Goal: Navigation & Orientation: Find specific page/section

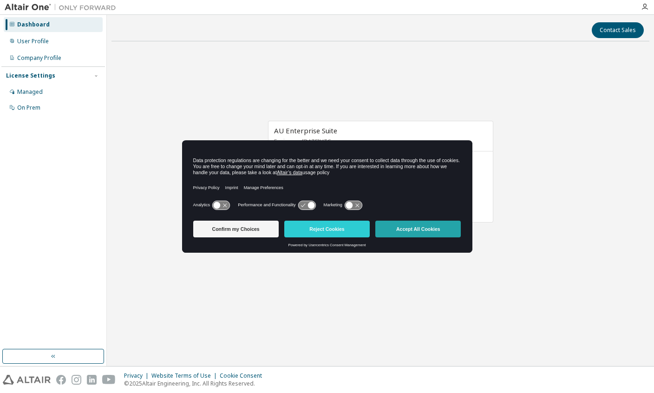
click at [424, 228] on button "Accept All Cookies" at bounding box center [417, 229] width 85 height 17
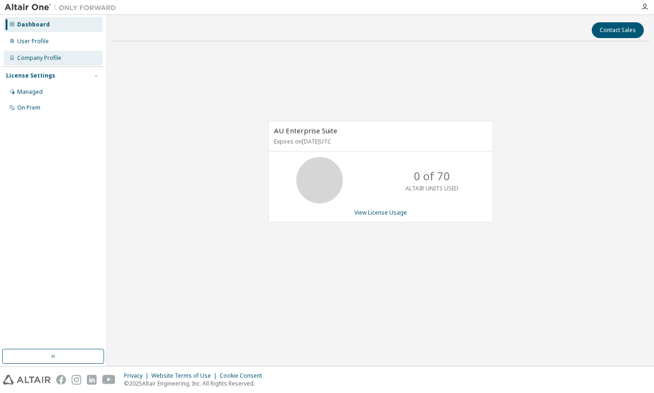
click at [46, 55] on div "Company Profile" at bounding box center [39, 57] width 44 height 7
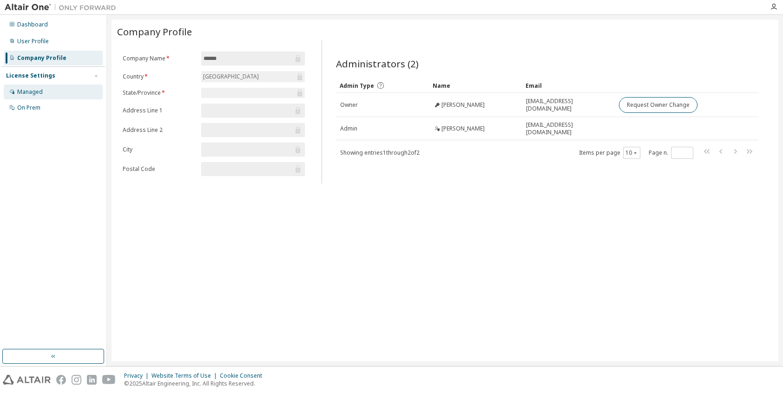
click at [29, 95] on div "Managed" at bounding box center [30, 91] width 26 height 7
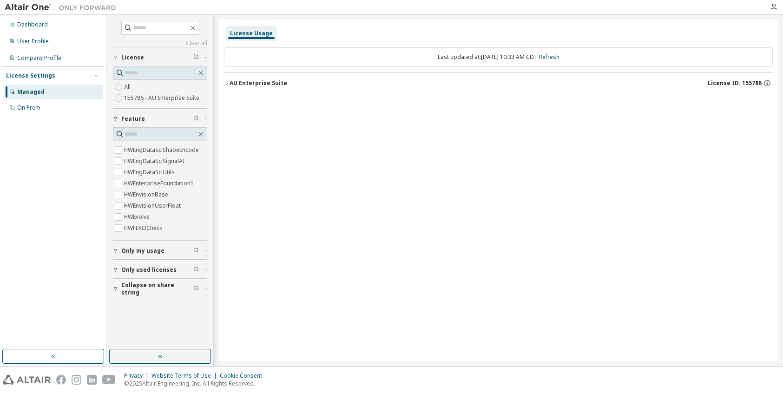
scroll to position [1022, 0]
click at [48, 108] on div "On Prem" at bounding box center [53, 107] width 99 height 15
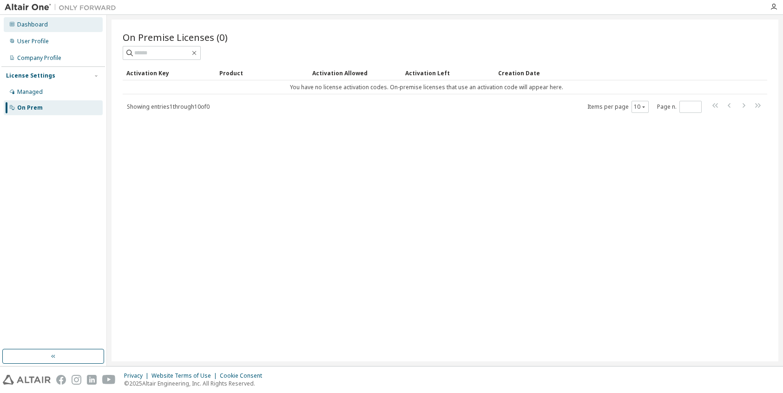
click at [39, 26] on div "Dashboard" at bounding box center [32, 24] width 31 height 7
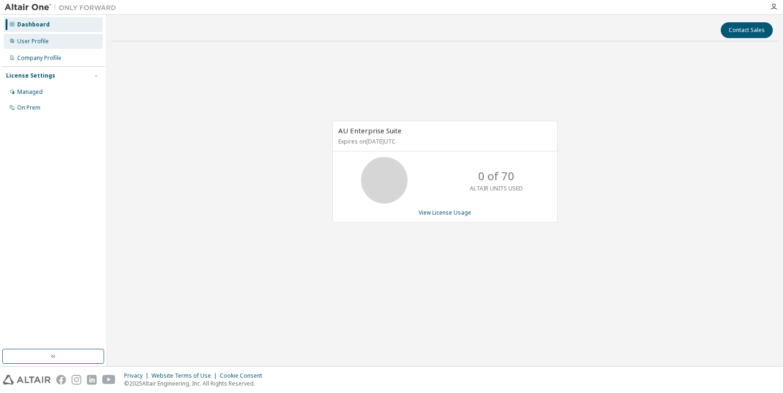
click at [39, 43] on div "User Profile" at bounding box center [33, 41] width 32 height 7
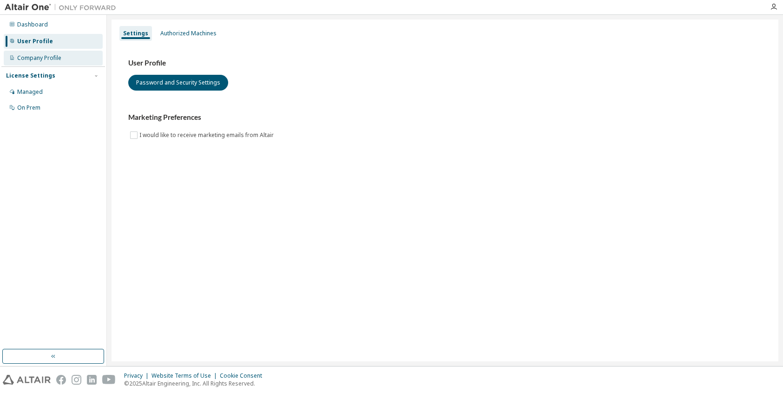
click at [27, 56] on div "Company Profile" at bounding box center [39, 57] width 44 height 7
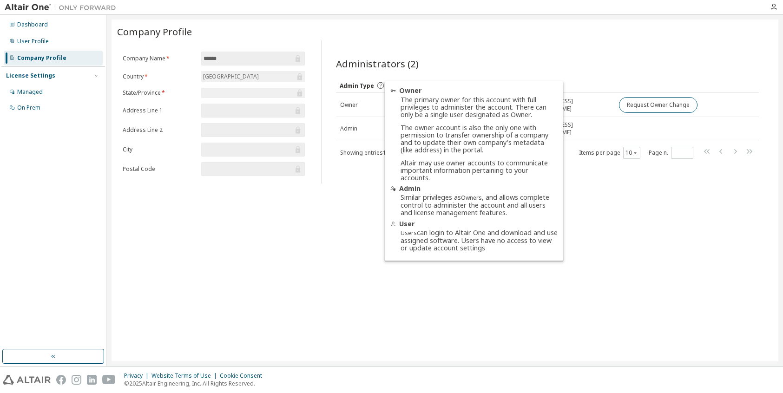
click at [381, 85] on icon at bounding box center [380, 85] width 8 height 8
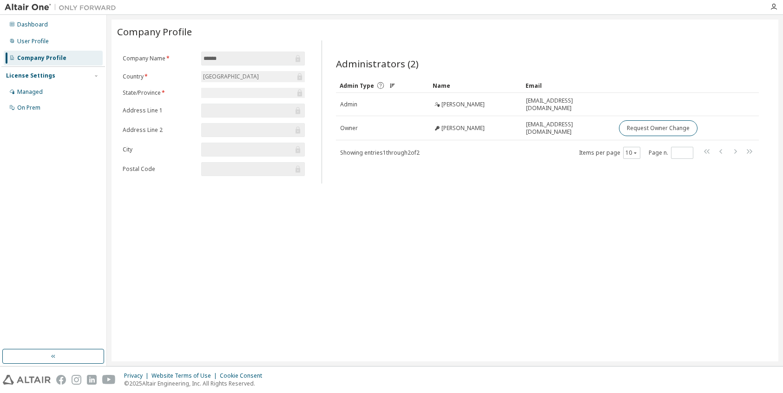
click at [350, 225] on div "Company Profile Clear Load Save Save As Field Operator Value Select filter Sele…" at bounding box center [444, 191] width 667 height 342
click at [18, 25] on div "Dashboard" at bounding box center [32, 24] width 31 height 7
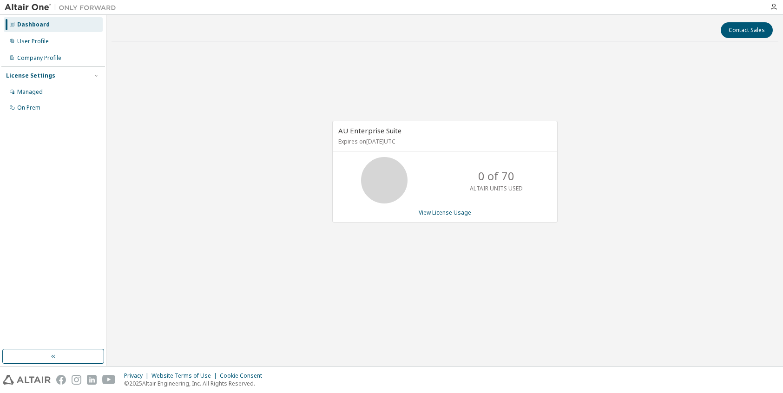
click at [26, 7] on img at bounding box center [63, 7] width 116 height 9
click at [35, 96] on div "Managed" at bounding box center [53, 92] width 99 height 15
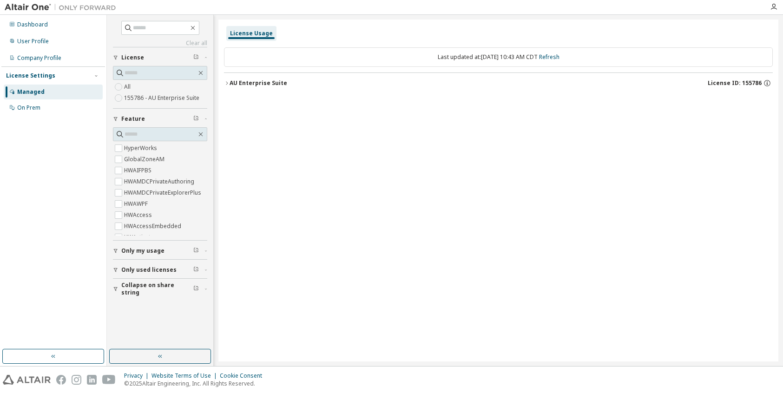
click at [77, 7] on img at bounding box center [63, 7] width 116 height 9
click at [35, 7] on img at bounding box center [63, 7] width 116 height 9
click at [654, 9] on icon "button" at bounding box center [773, 6] width 7 height 7
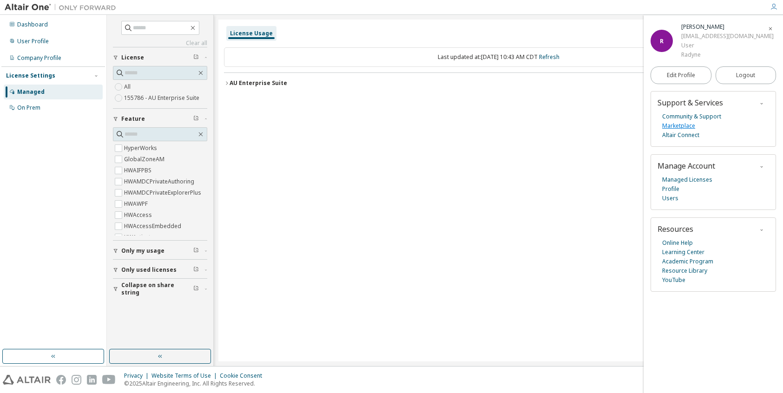
click at [654, 125] on link "Marketplace" at bounding box center [678, 125] width 33 height 9
